Goal: Information Seeking & Learning: Learn about a topic

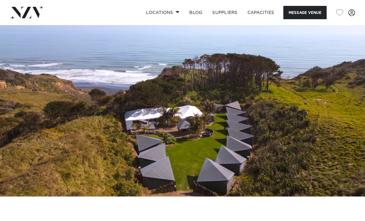
click at [175, 14] on link "Locations" at bounding box center [162, 12] width 43 height 13
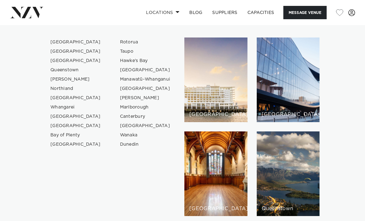
click at [66, 40] on link "[GEOGRAPHIC_DATA]" at bounding box center [75, 41] width 60 height 9
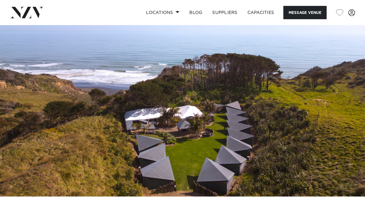
click at [265, 14] on link "Capacities" at bounding box center [261, 12] width 37 height 13
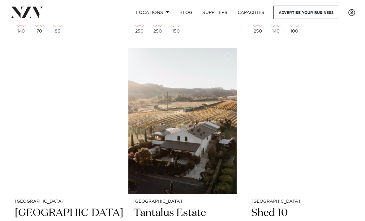
scroll to position [3328, 0]
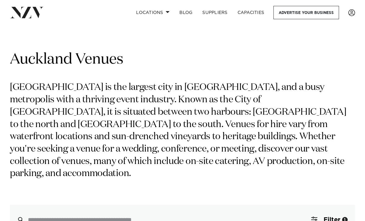
scroll to position [3348, 0]
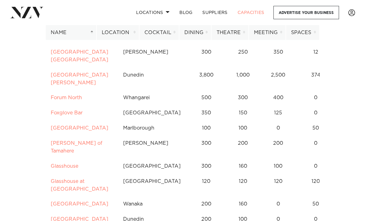
scroll to position [1425, 0]
